Goal: Information Seeking & Learning: Stay updated

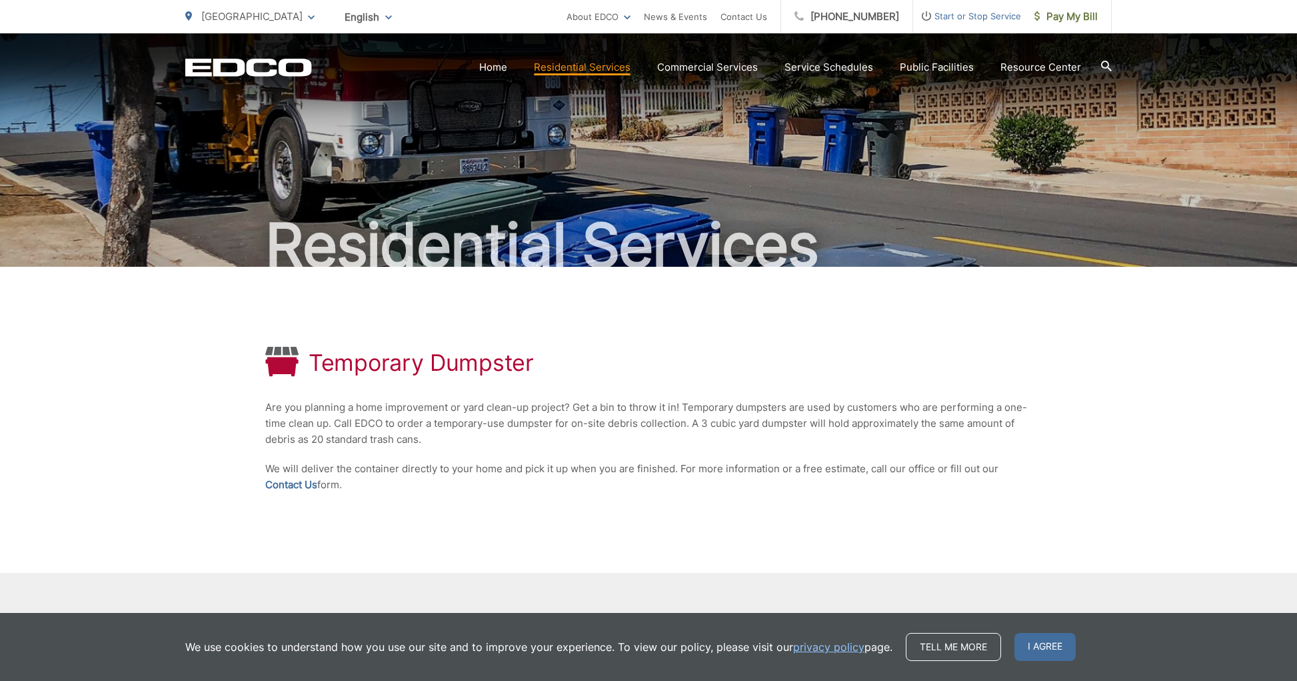
scroll to position [21, 0]
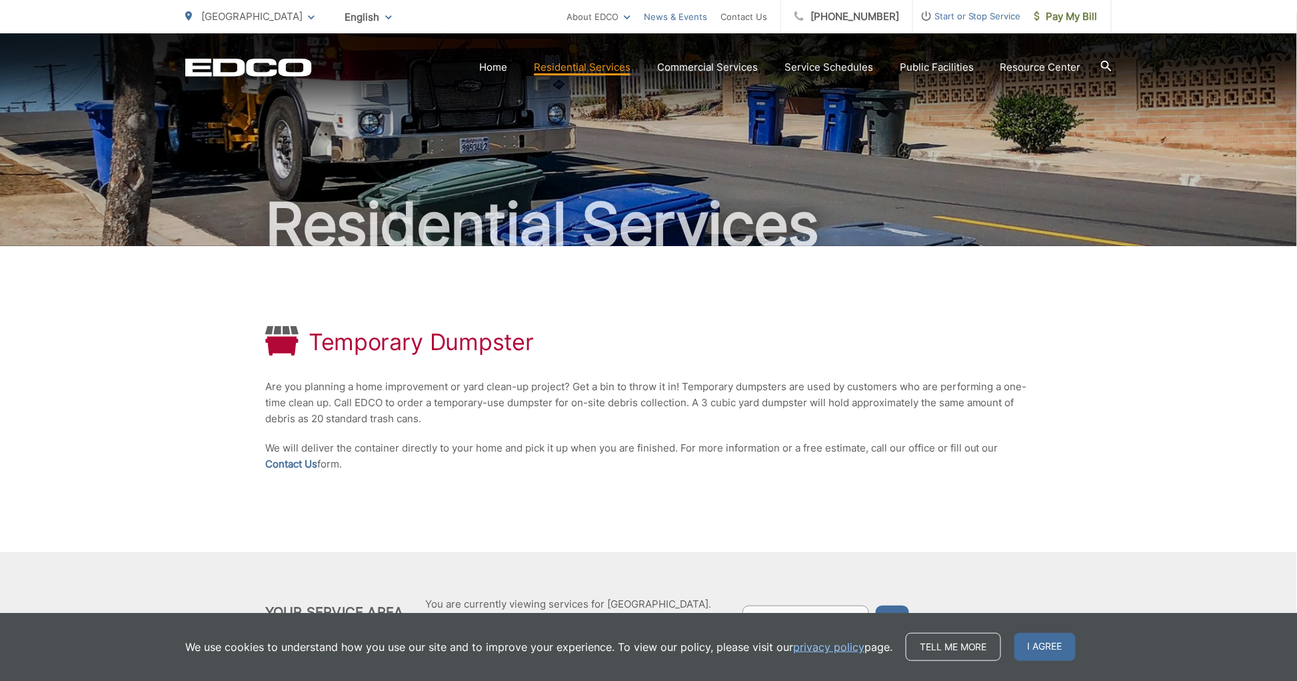
click at [695, 15] on link "News & Events" at bounding box center [675, 17] width 63 height 16
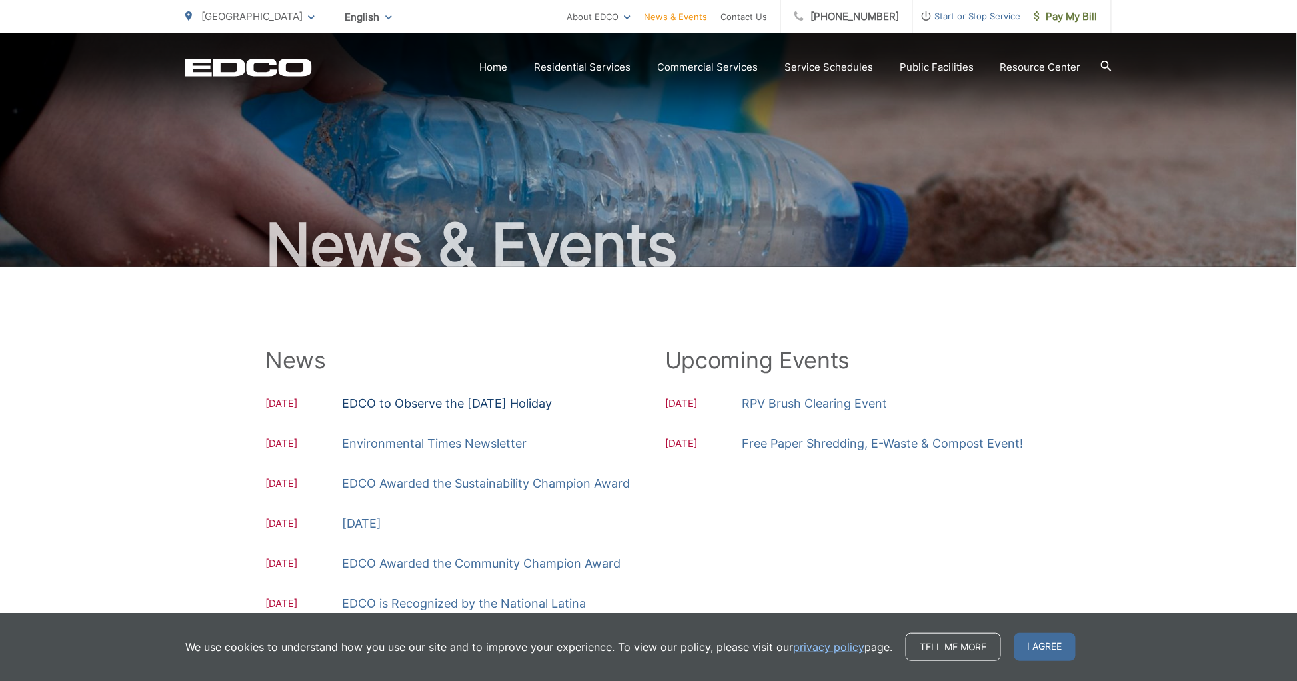
click at [503, 404] on link "EDCO to Observe the [DATE] Holiday" at bounding box center [447, 403] width 210 height 20
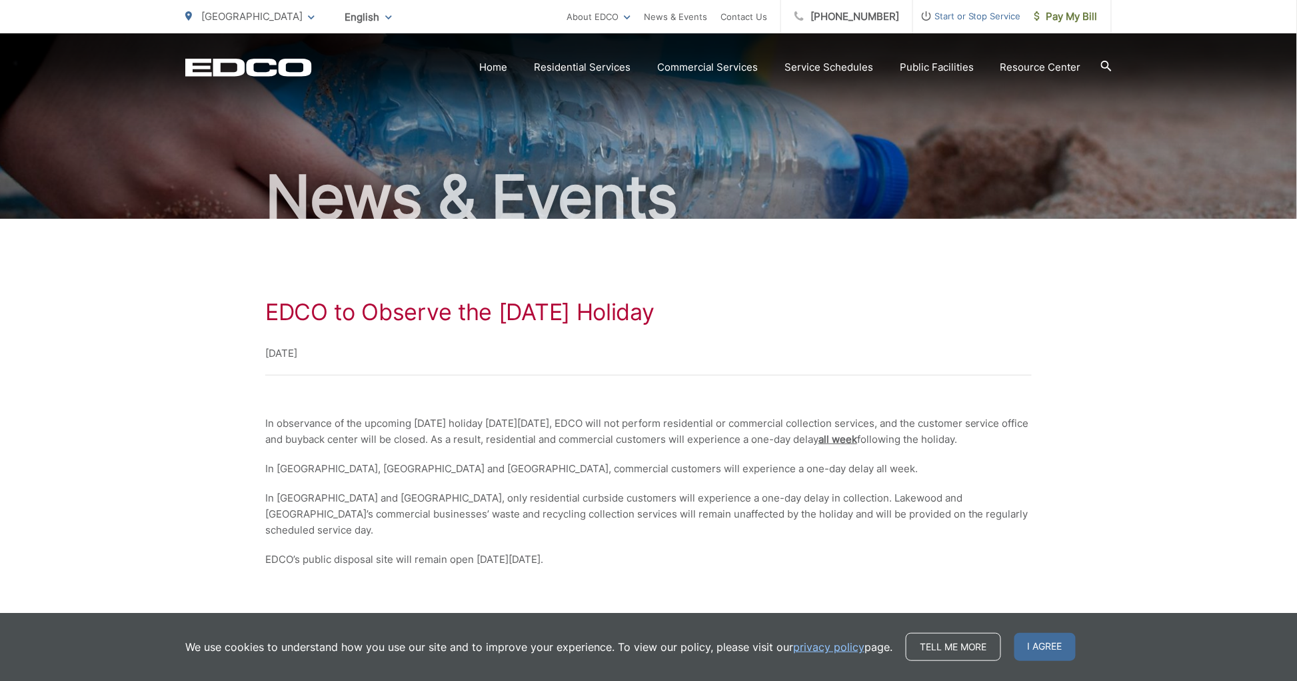
scroll to position [74, 0]
